Goal: Task Accomplishment & Management: Manage account settings

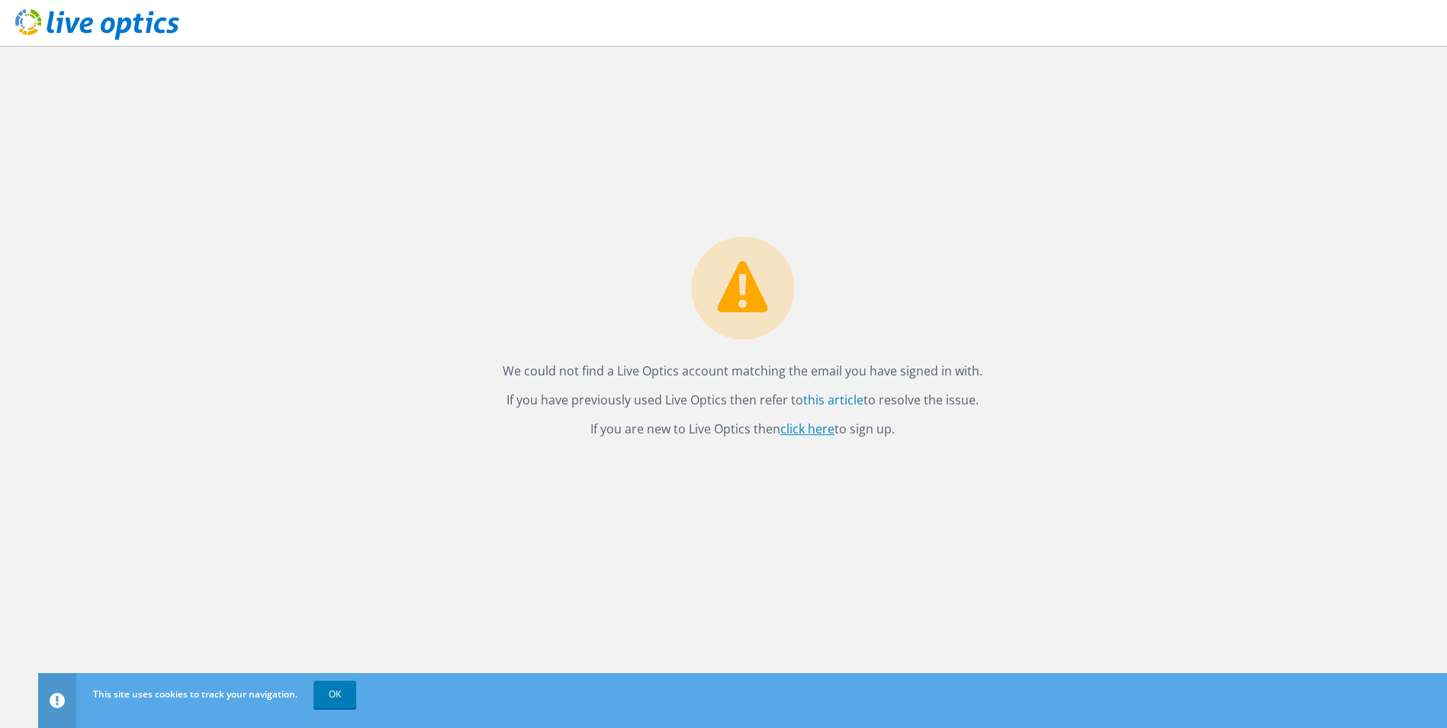
click at [801, 425] on link "click here" at bounding box center [807, 428] width 54 height 17
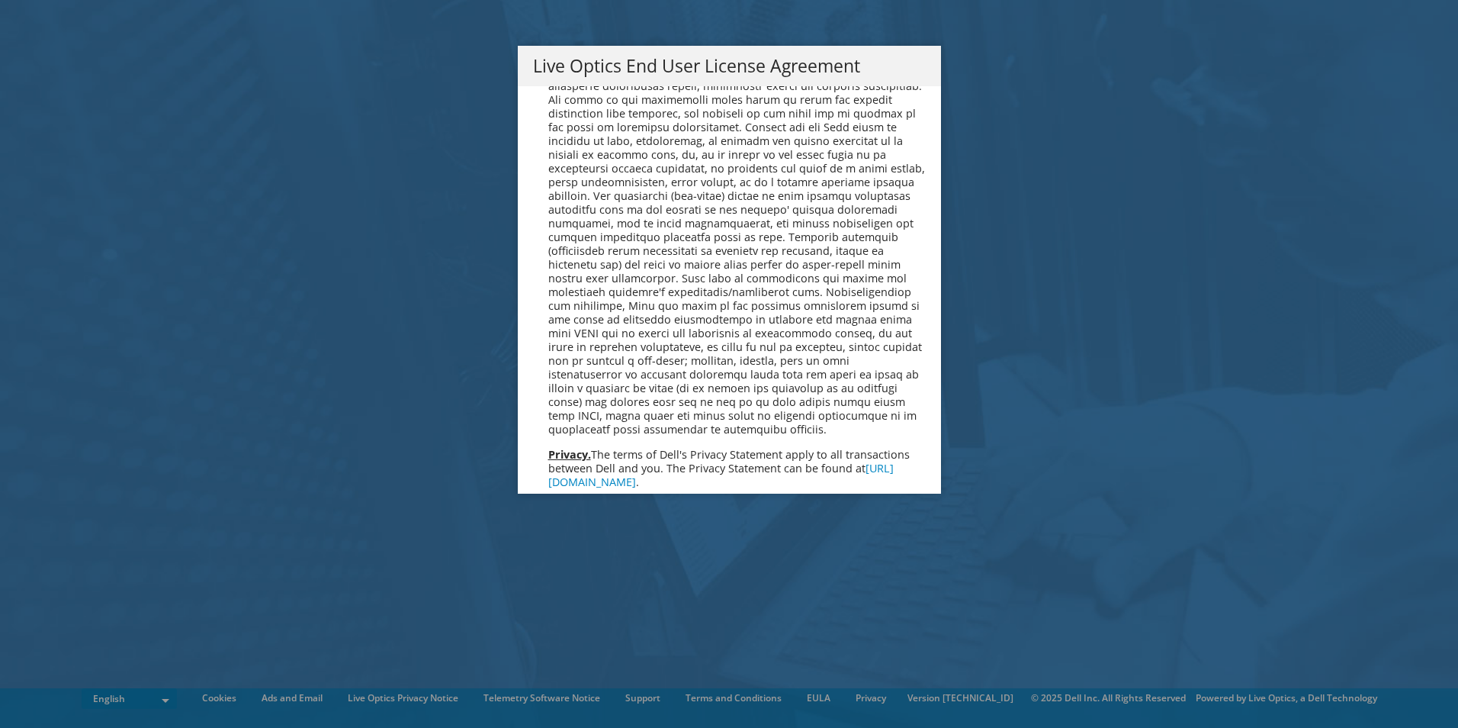
scroll to position [5767, 0]
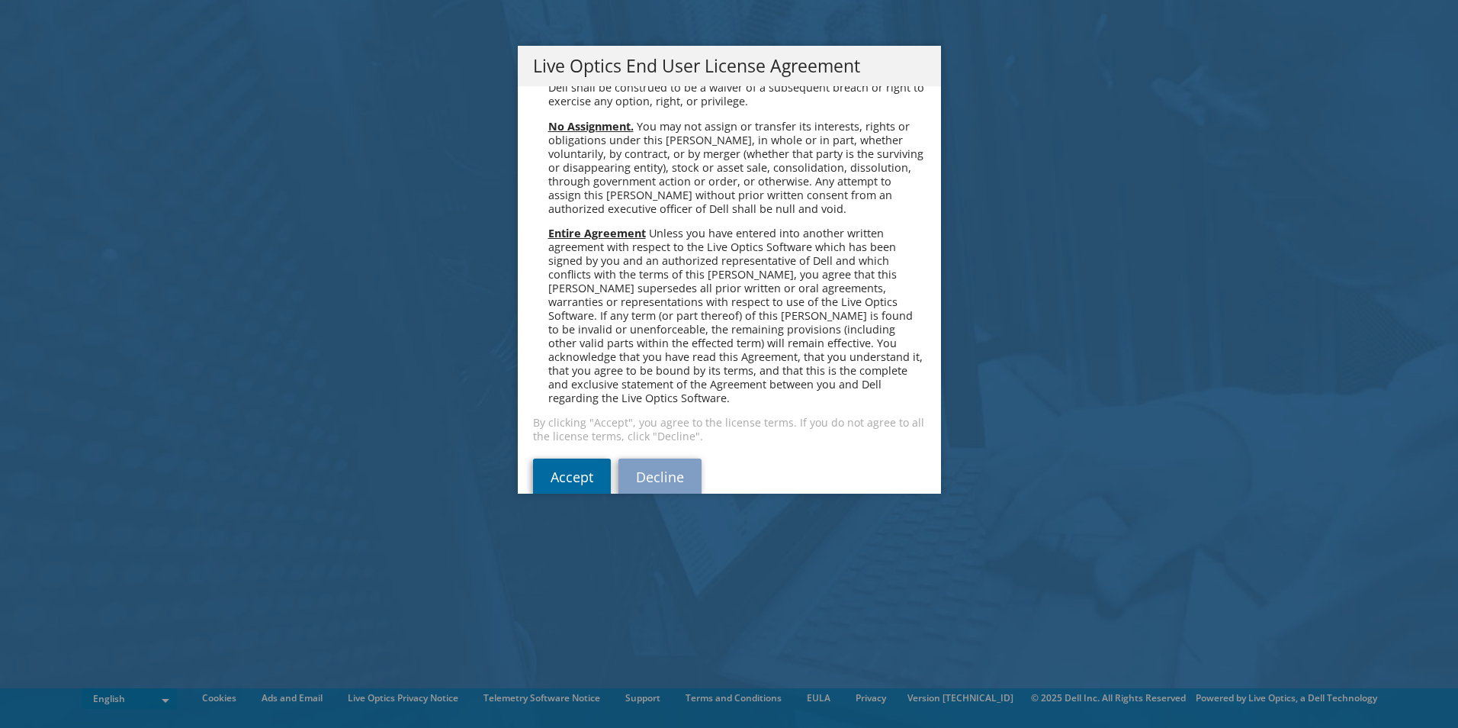
click at [564, 458] on link "Accept" at bounding box center [572, 476] width 78 height 37
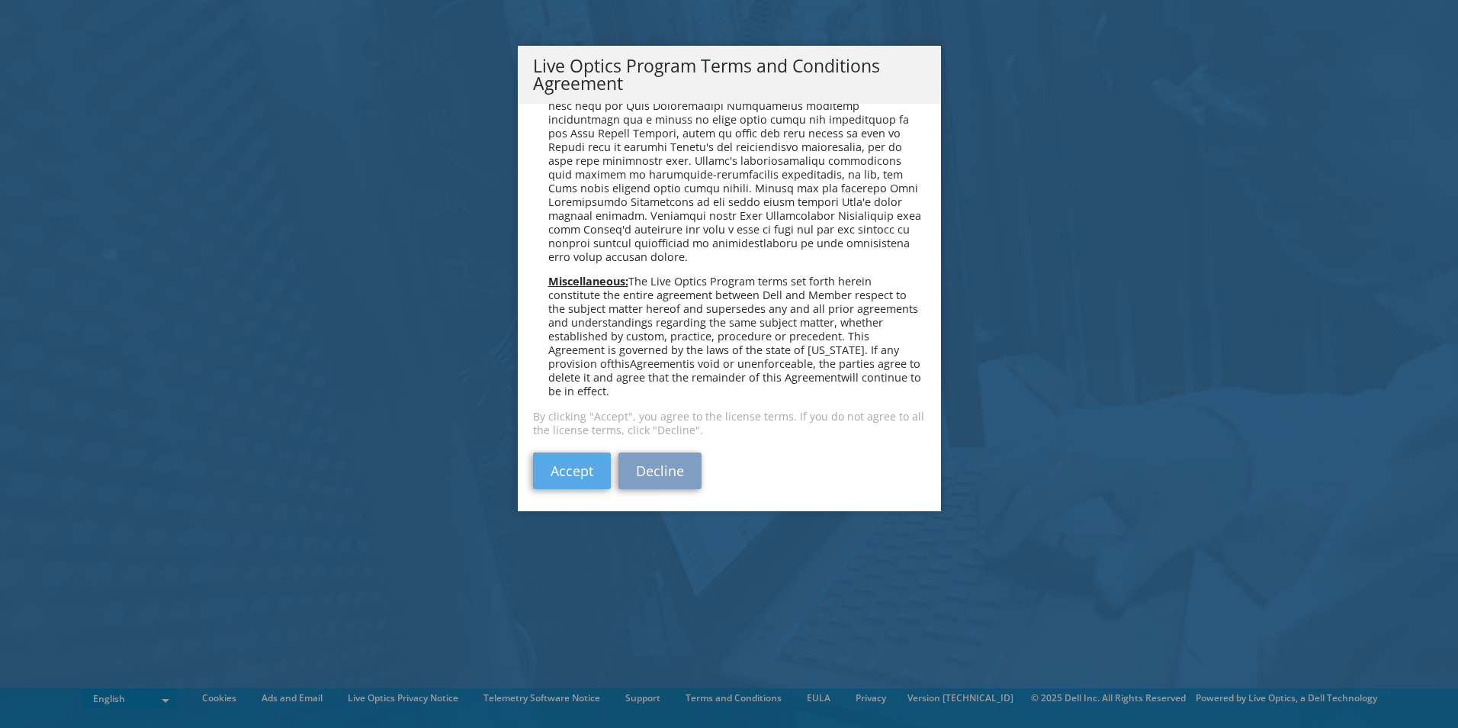
scroll to position [1092, 0]
click at [570, 471] on link "Accept" at bounding box center [572, 466] width 78 height 37
